Goal: Information Seeking & Learning: Learn about a topic

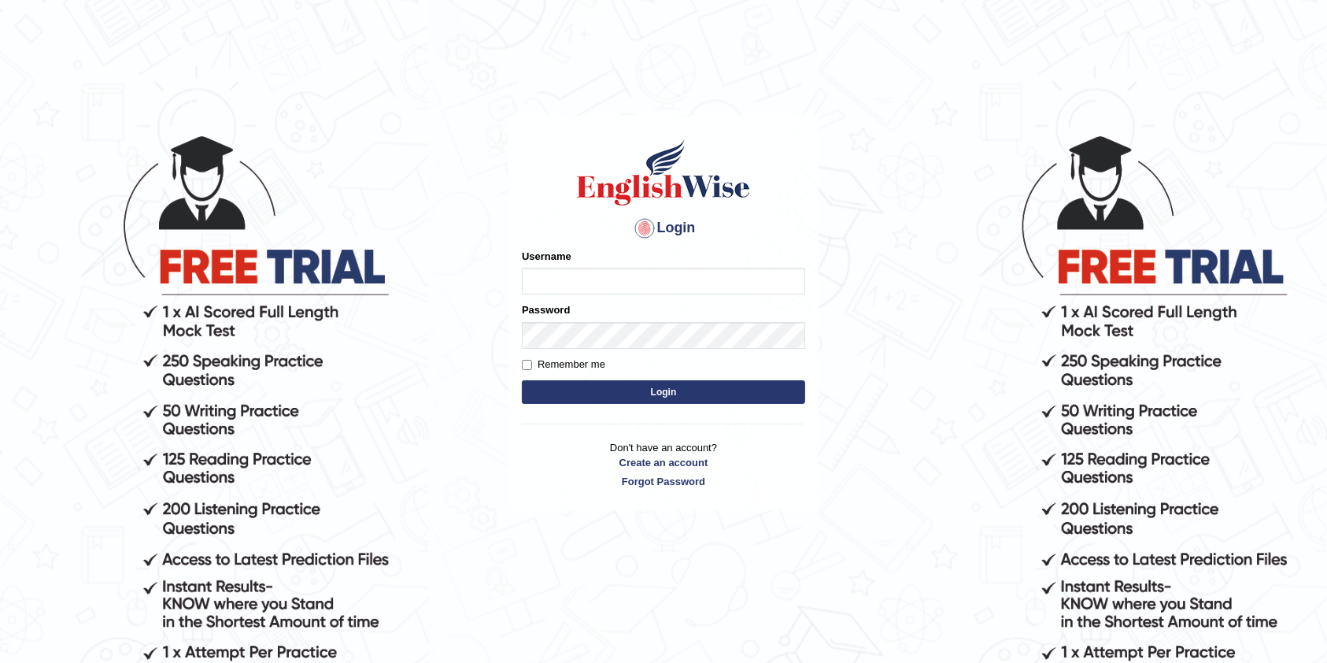
drag, startPoint x: 0, startPoint y: 0, endPoint x: 678, endPoint y: 289, distance: 736.9
click at [678, 289] on input "Username" at bounding box center [663, 281] width 283 height 27
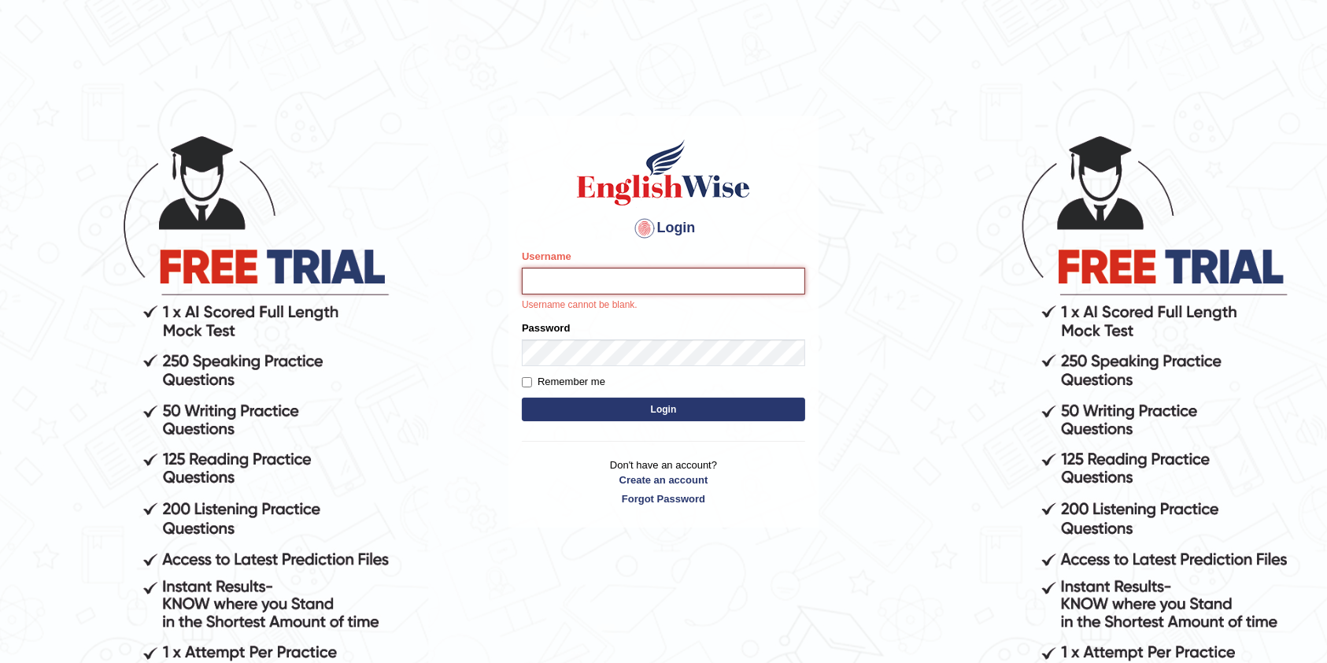
type input "kumar_parramatta"
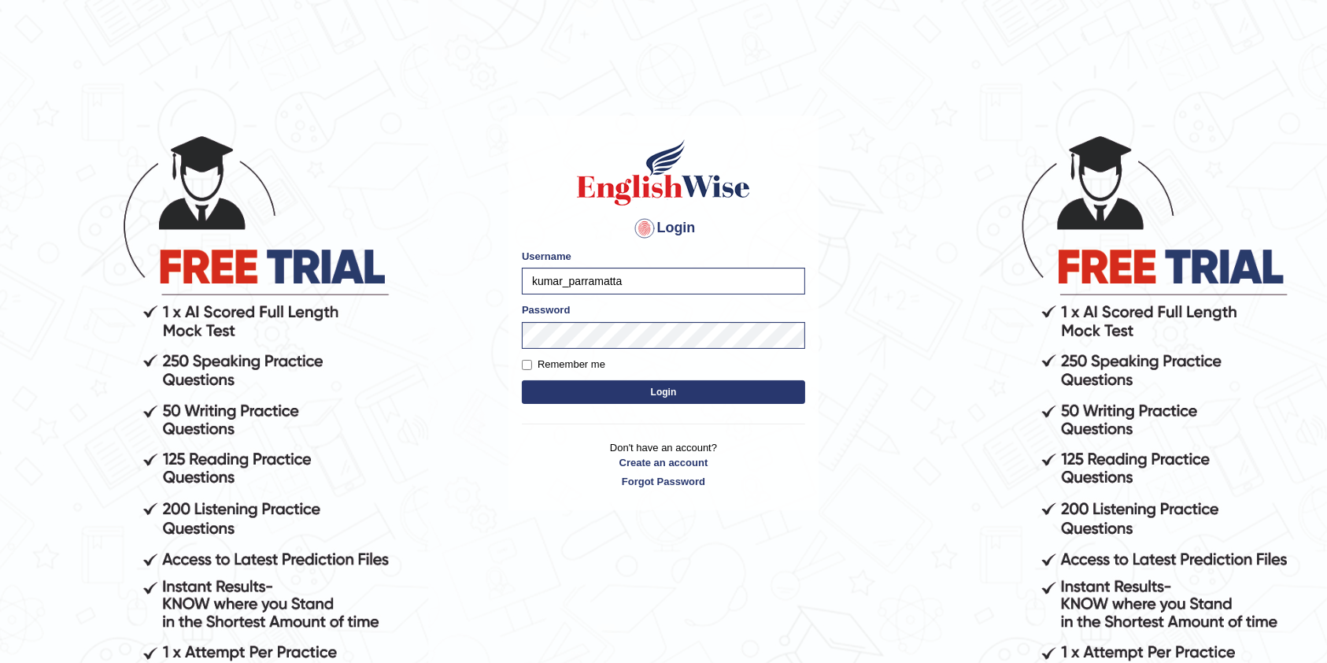
click at [664, 387] on button "Login" at bounding box center [663, 392] width 283 height 24
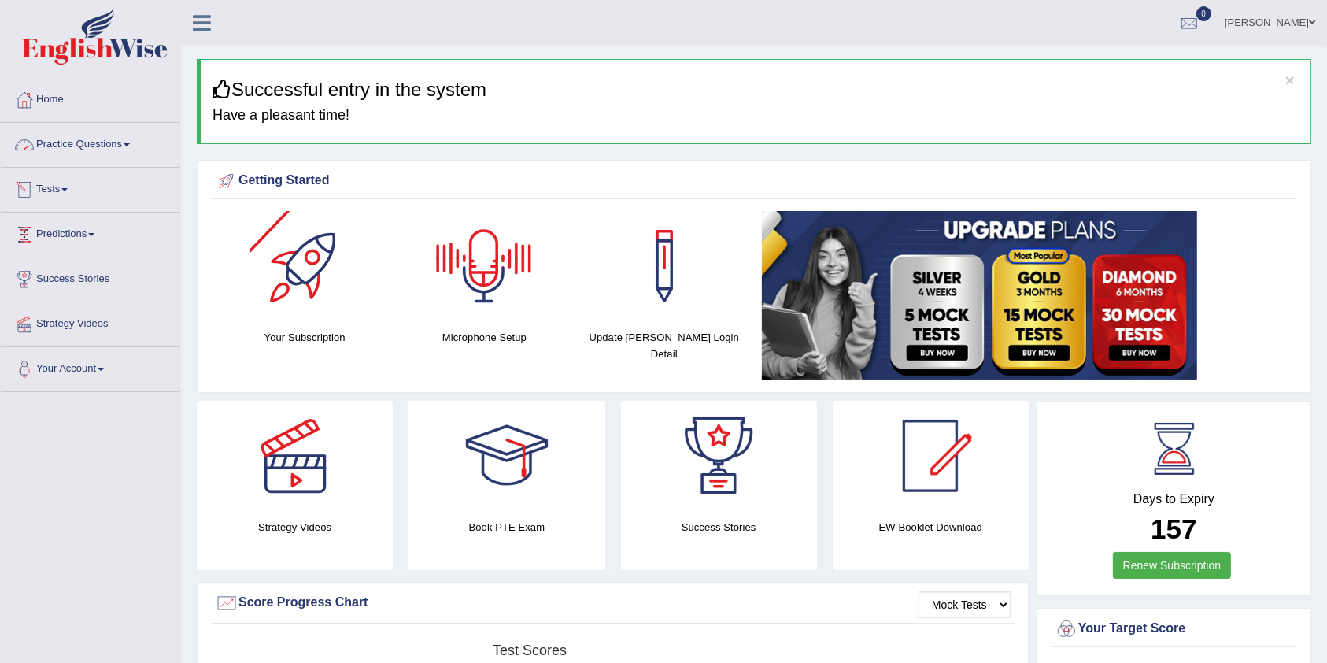
click at [130, 146] on span at bounding box center [127, 144] width 6 height 3
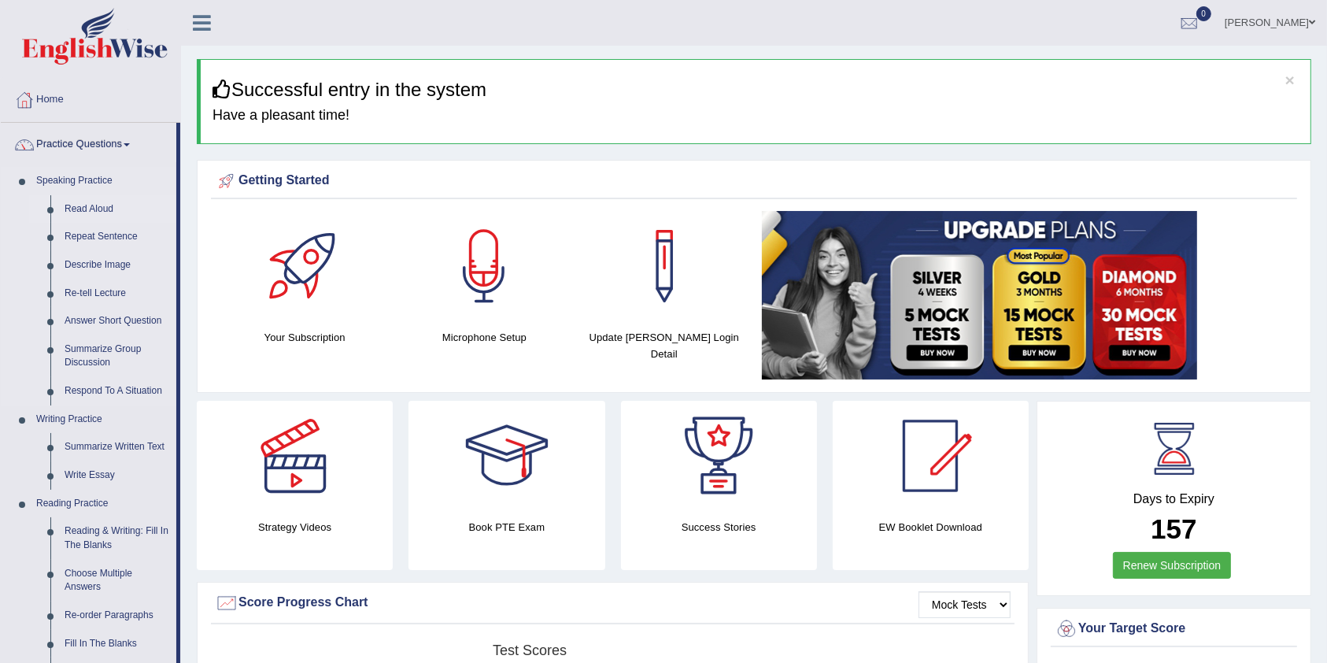
click at [73, 209] on link "Read Aloud" at bounding box center [116, 209] width 119 height 28
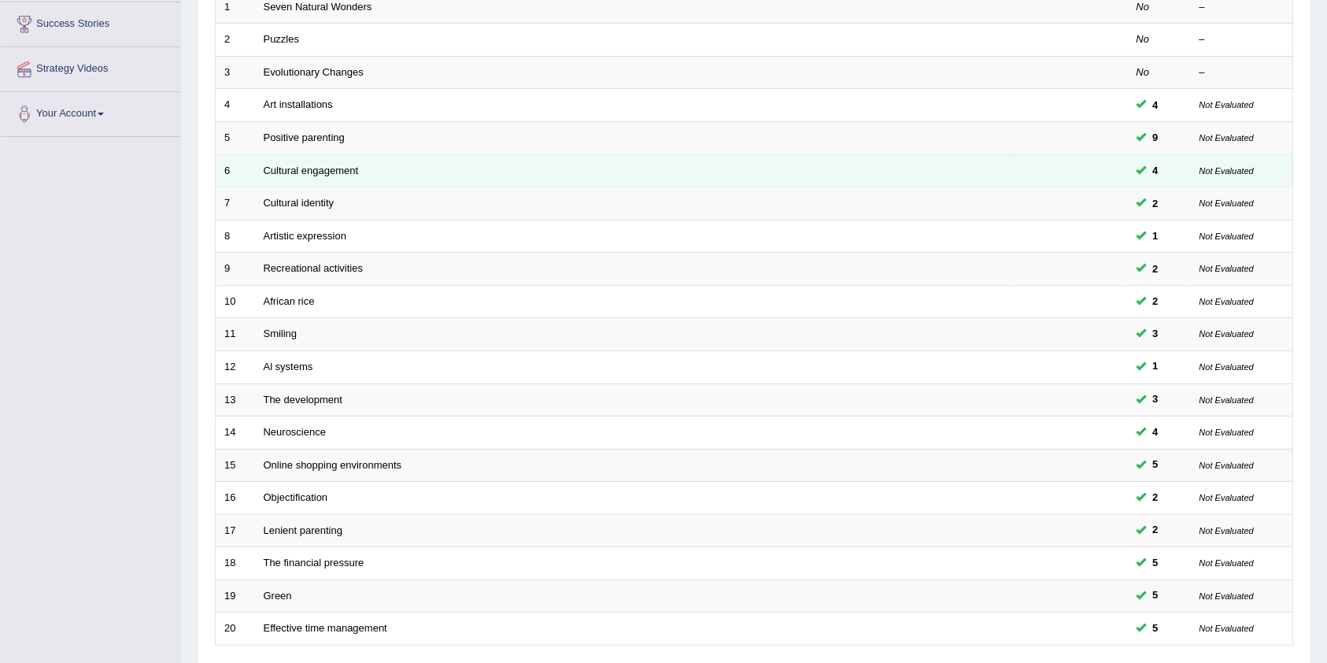
scroll to position [378, 0]
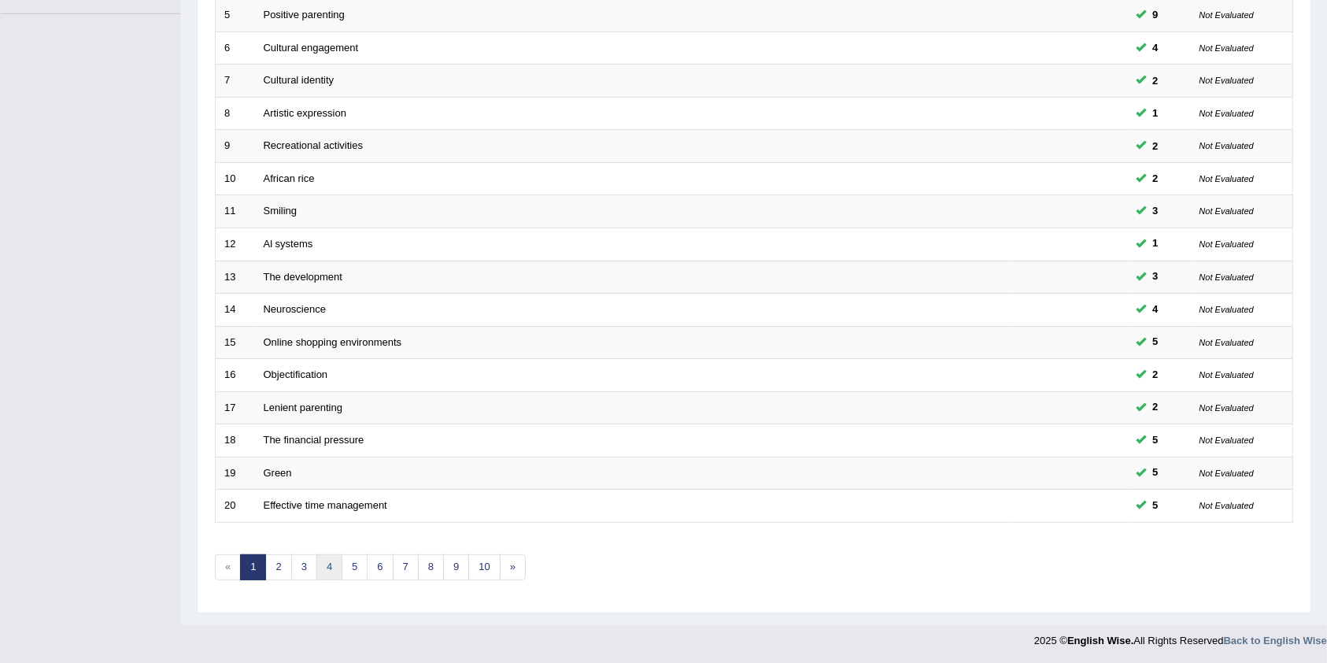
click at [331, 564] on link "4" at bounding box center [330, 567] width 26 height 26
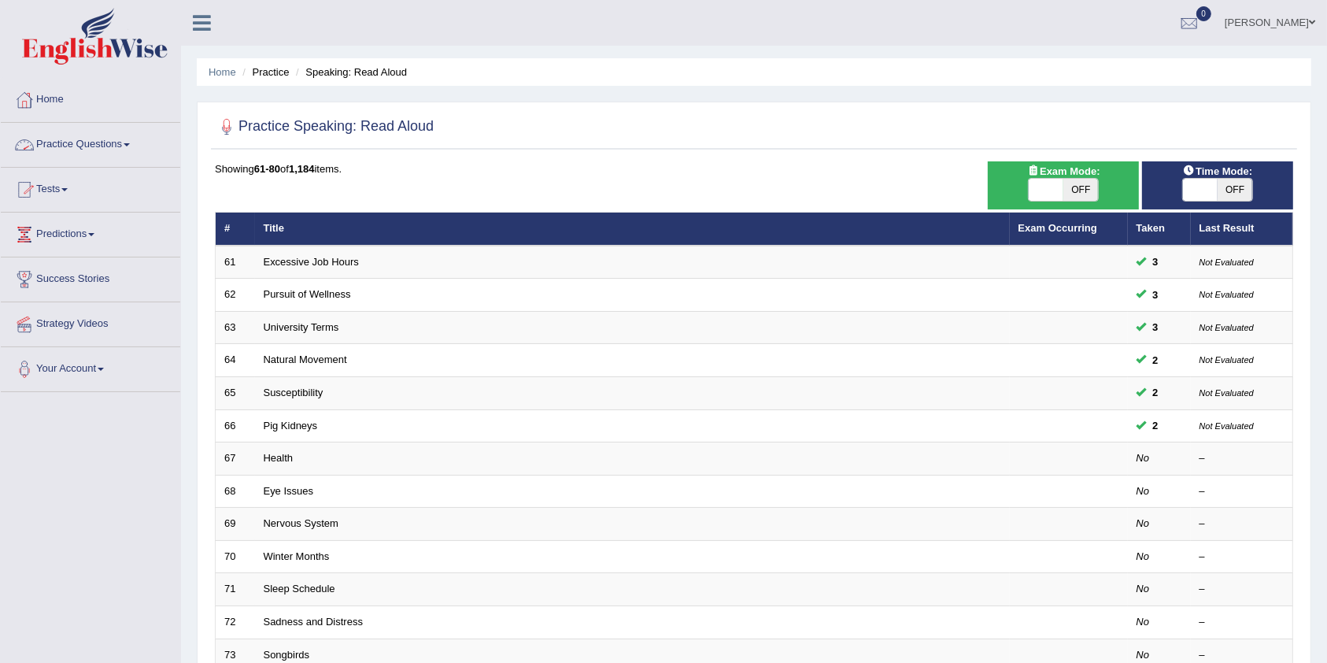
click at [135, 145] on link "Practice Questions" at bounding box center [91, 142] width 180 height 39
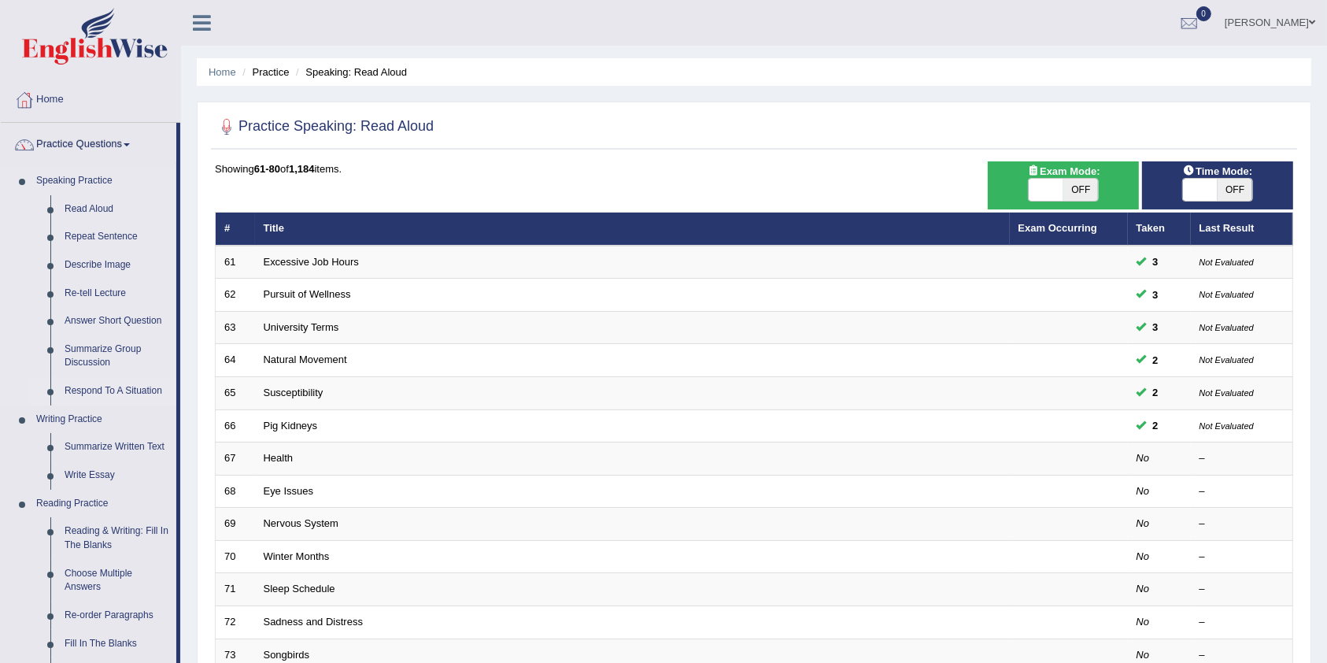
click at [113, 387] on link "Respond To A Situation" at bounding box center [116, 391] width 119 height 28
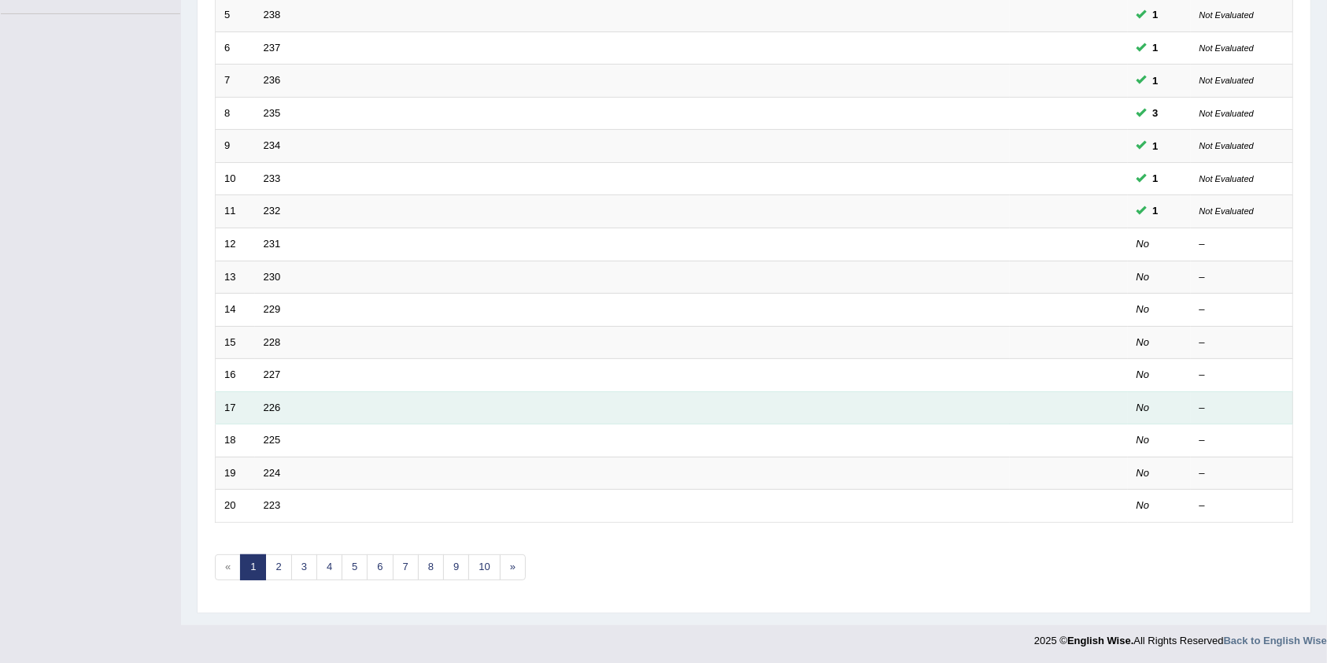
scroll to position [63, 0]
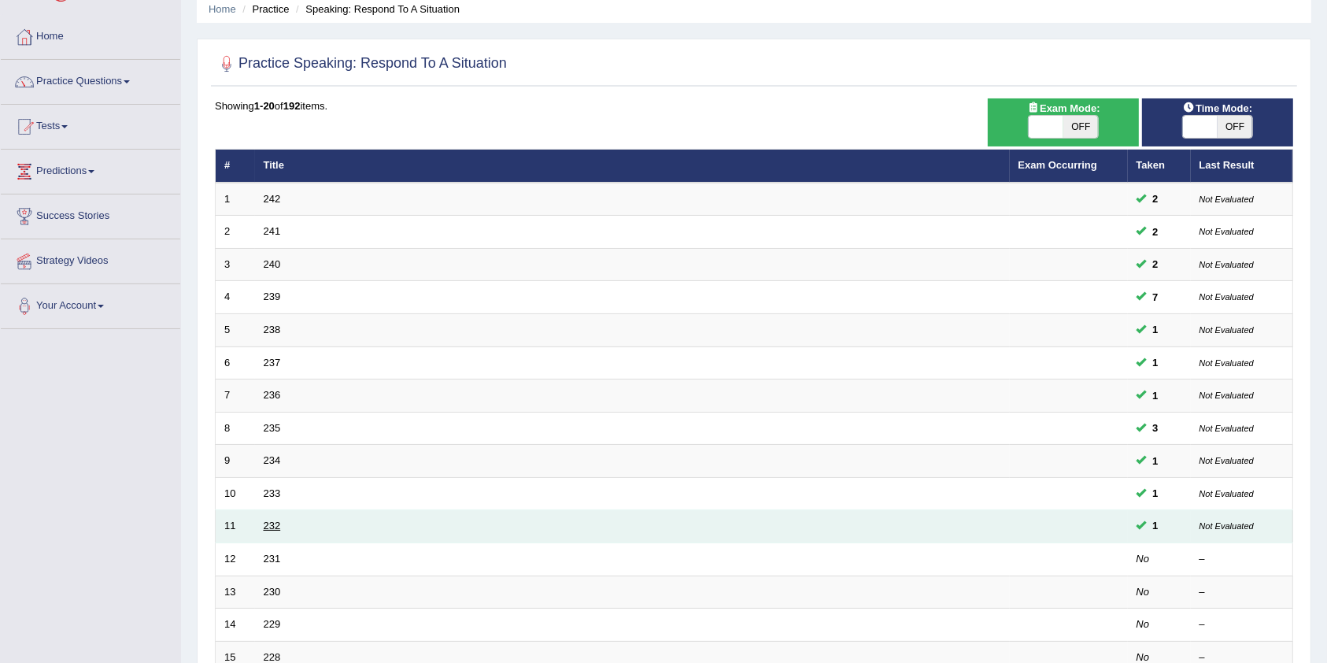
click at [267, 521] on link "232" at bounding box center [272, 526] width 17 height 12
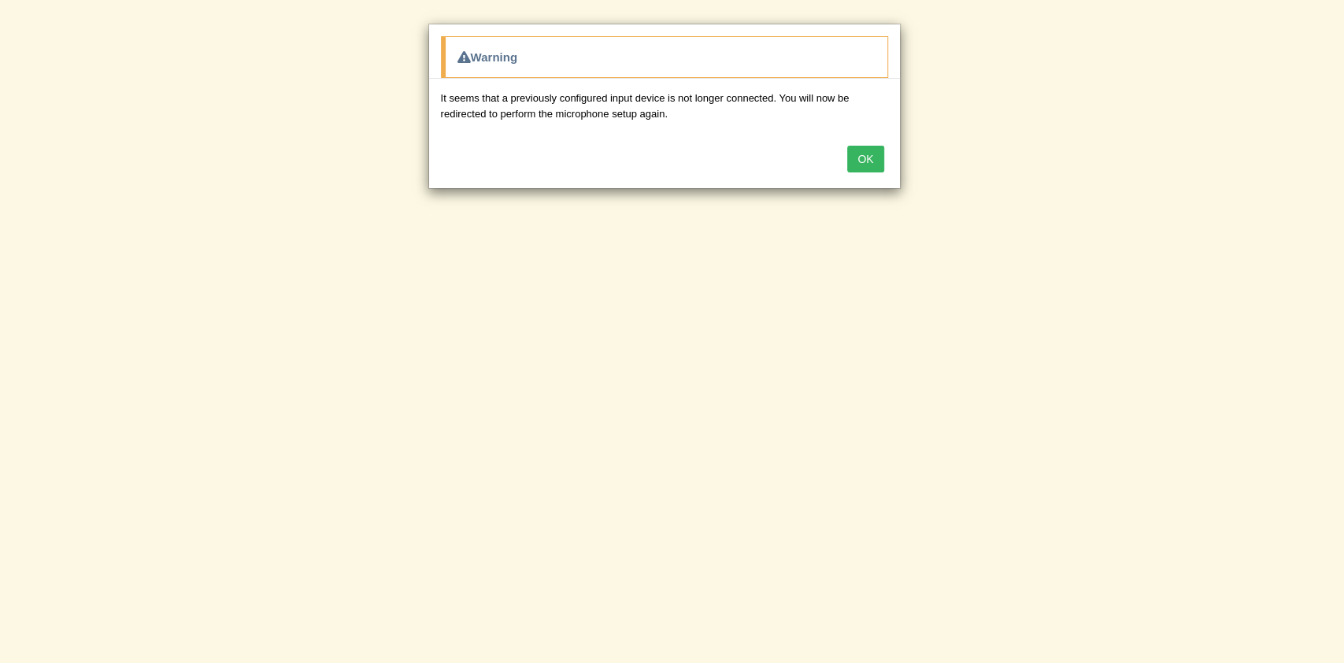
click at [865, 157] on button "OK" at bounding box center [865, 159] width 36 height 27
